Goal: Information Seeking & Learning: Check status

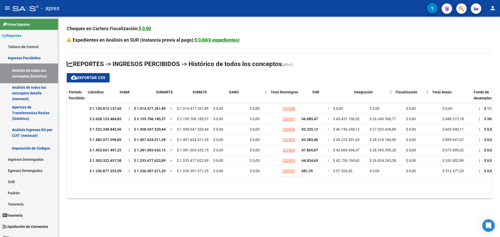
scroll to position [0, 213]
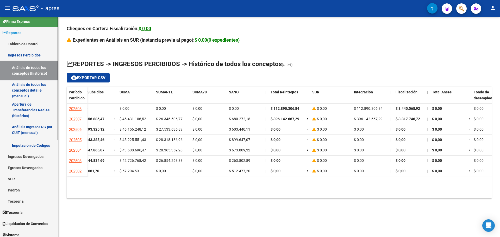
click at [18, 67] on link "Análisis de todos los conceptos (histórico)" at bounding box center [29, 71] width 58 height 20
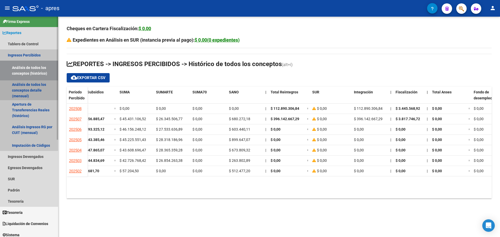
click at [24, 83] on link "Análisis de todos los conceptos detalle (mensual)" at bounding box center [29, 90] width 58 height 20
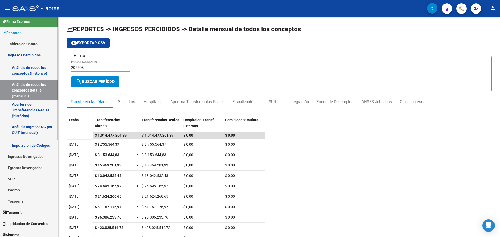
click at [25, 54] on link "Ingresos Percibidos" at bounding box center [29, 54] width 58 height 11
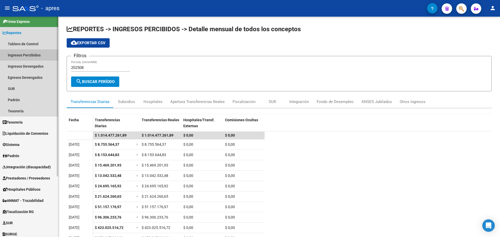
click at [27, 55] on link "Ingresos Percibidos" at bounding box center [29, 54] width 58 height 11
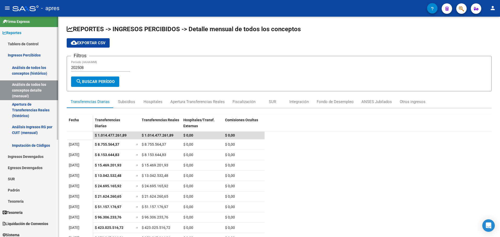
click at [28, 66] on link "Análisis de todos los conceptos (histórico)" at bounding box center [29, 71] width 58 height 20
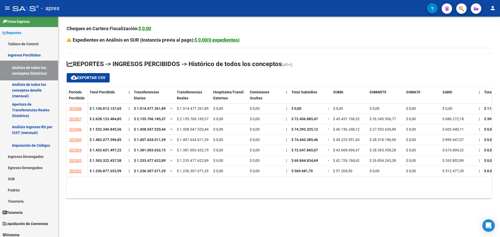
scroll to position [0, 91]
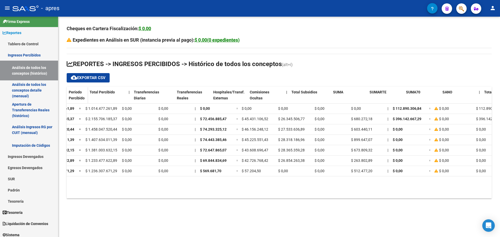
click at [364, 184] on datatable-body "202508 $ 1.130.813.137,65 | $ 1.014.477.261,89 = $ 1.014.477.261,89 $ 0,00 $ 0,…" at bounding box center [279, 151] width 425 height 94
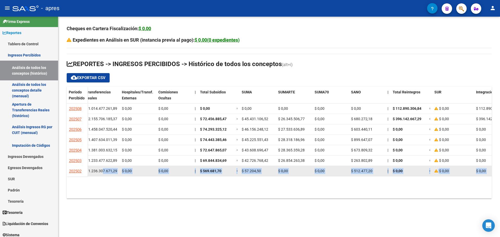
drag, startPoint x: 402, startPoint y: 183, endPoint x: 103, endPoint y: 176, distance: 299.2
click at [103, 176] on datatable-body "202508 $ 1.130.813.137,65 | $ 1.014.477.261,89 = $ 1.014.477.261,89 $ 0,00 $ 0,…" at bounding box center [279, 151] width 425 height 94
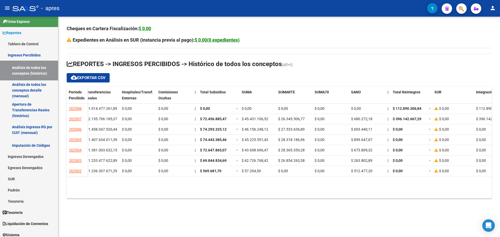
click at [103, 177] on datatable-selection "202508 $ 1.130.813.137,65 | $ 1.014.477.261,89 = $ 1.014.477.261,89 $ 0,00 $ 0,…" at bounding box center [187, 175] width 425 height 5
click at [110, 181] on datatable-body "202508 $ 1.130.813.137,65 | $ 1.014.477.261,89 = $ 1.014.477.261,89 $ 0,00 $ 0,…" at bounding box center [279, 151] width 425 height 94
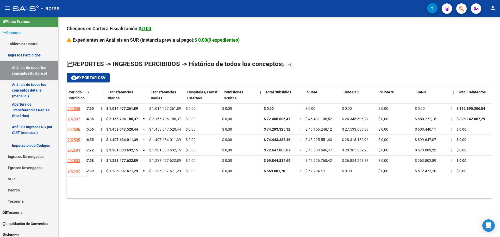
scroll to position [0, 0]
